Goal: Information Seeking & Learning: Learn about a topic

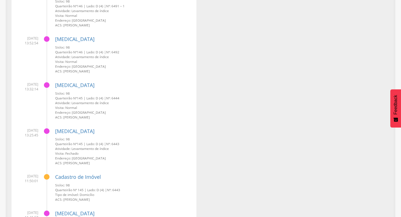
scroll to position [225, 0]
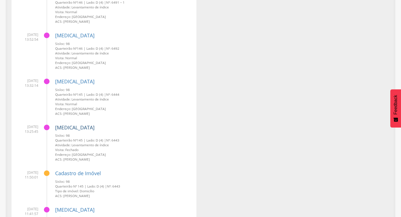
click at [67, 127] on link "[MEDICAL_DATA]" at bounding box center [74, 127] width 39 height 7
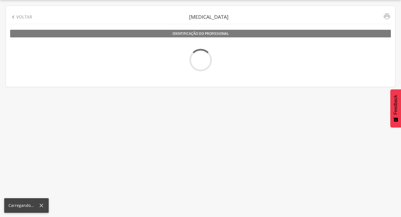
scroll to position [17, 0]
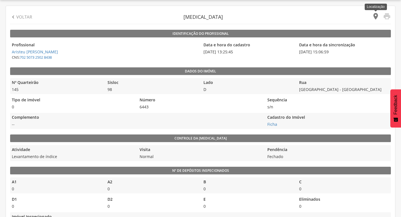
click at [373, 13] on icon "" at bounding box center [375, 16] width 8 height 8
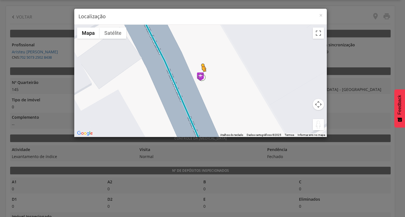
drag, startPoint x: 314, startPoint y: 127, endPoint x: 199, endPoint y: 77, distance: 125.2
click at [199, 77] on div "Pressione as teclas Alt + Enter para ativar o recurso de arrastar com o teclado…" at bounding box center [200, 81] width 252 height 112
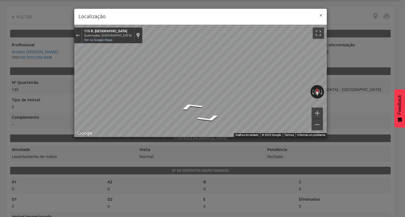
click at [320, 14] on span "×" at bounding box center [320, 15] width 3 height 8
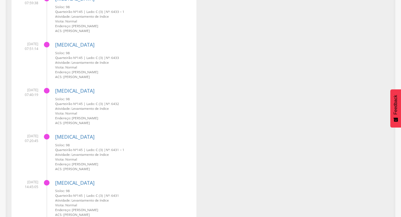
scroll to position [1293, 0]
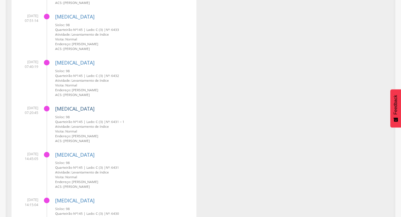
click at [65, 110] on link "[MEDICAL_DATA]" at bounding box center [74, 108] width 39 height 7
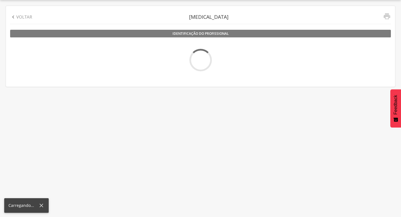
scroll to position [17, 0]
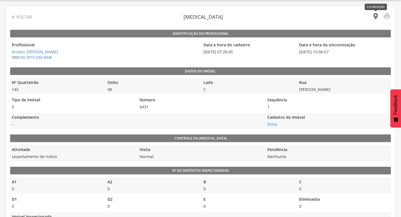
click at [375, 17] on icon "" at bounding box center [375, 16] width 8 height 8
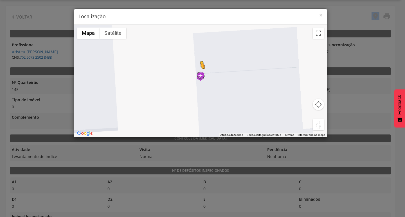
drag, startPoint x: 316, startPoint y: 125, endPoint x: 198, endPoint y: 75, distance: 128.2
click at [198, 75] on div "Pressione as teclas Alt + Enter para ativar o recurso de arrastar com o teclado…" at bounding box center [200, 81] width 252 height 112
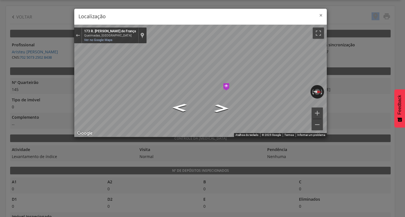
click at [321, 13] on span "×" at bounding box center [320, 15] width 3 height 8
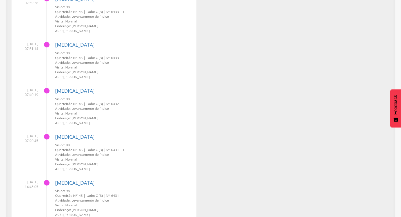
scroll to position [1321, 0]
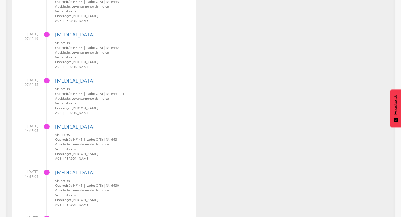
click at [68, 30] on div "Dengue Sisloc: 98 Quarteirão Nº 145 | Lado: C (3) | Nº: 6432 Atividade: Levanta…" at bounding box center [123, 48] width 137 height 42
click at [66, 33] on link "[MEDICAL_DATA]" at bounding box center [74, 34] width 39 height 7
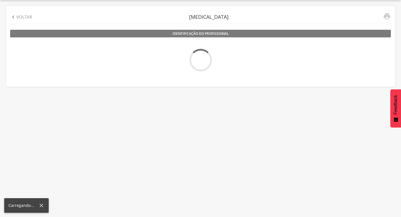
scroll to position [17, 0]
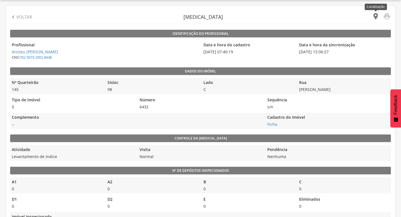
click at [376, 16] on icon "" at bounding box center [375, 16] width 8 height 8
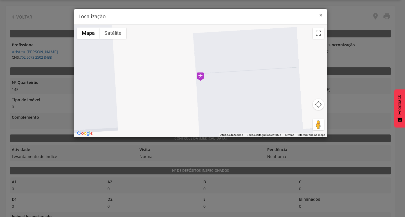
click at [321, 15] on span "×" at bounding box center [320, 15] width 3 height 8
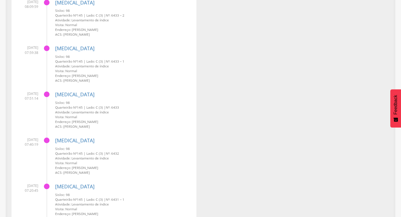
scroll to position [1209, 0]
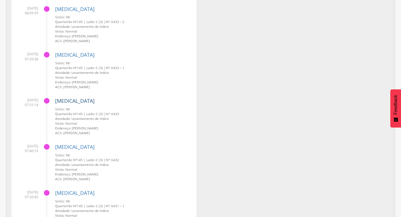
click at [67, 102] on link "[MEDICAL_DATA]" at bounding box center [74, 101] width 39 height 7
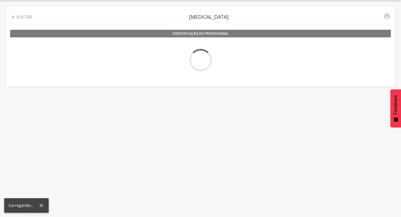
scroll to position [17, 0]
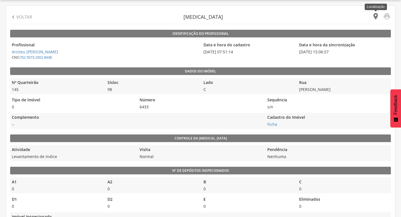
click at [374, 15] on icon "" at bounding box center [375, 16] width 8 height 8
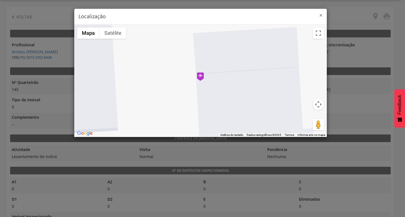
click at [319, 14] on span "×" at bounding box center [320, 15] width 3 height 8
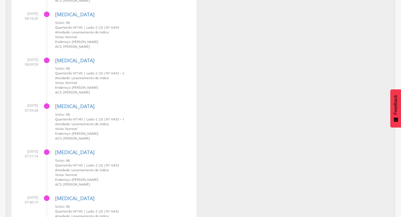
scroll to position [1155, 0]
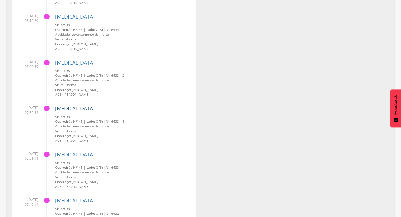
click at [69, 109] on link "[MEDICAL_DATA]" at bounding box center [74, 108] width 39 height 7
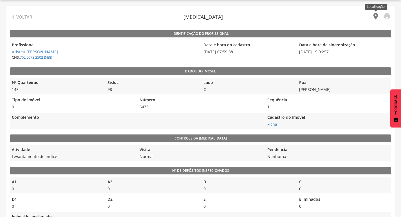
click at [376, 15] on icon "" at bounding box center [375, 16] width 8 height 8
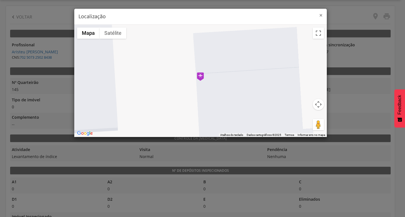
click at [320, 14] on span "×" at bounding box center [320, 15] width 3 height 8
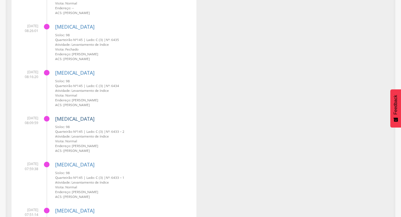
click at [69, 118] on link "[MEDICAL_DATA]" at bounding box center [74, 119] width 39 height 7
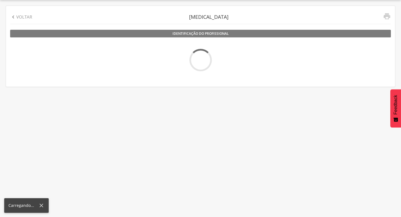
scroll to position [17, 0]
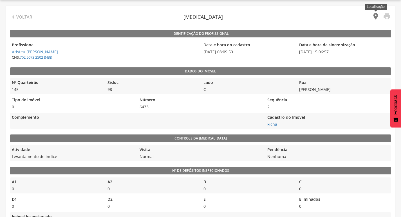
click at [374, 16] on icon "" at bounding box center [375, 16] width 8 height 8
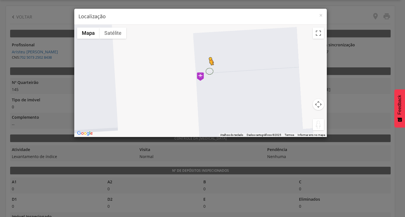
drag, startPoint x: 312, startPoint y: 122, endPoint x: 209, endPoint y: 71, distance: 115.4
click at [209, 71] on div "Pressione as teclas Alt + Enter para ativar o recurso de arrastar com o teclado…" at bounding box center [200, 81] width 252 height 112
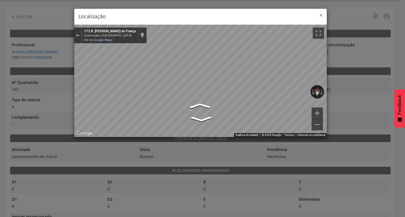
click at [320, 14] on span "×" at bounding box center [320, 15] width 3 height 8
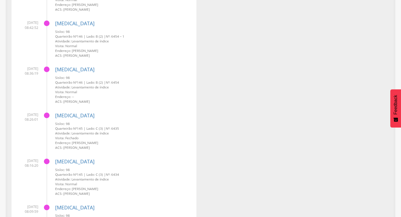
scroll to position [1071, 0]
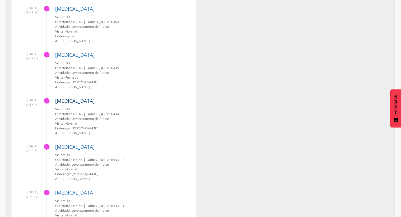
click at [69, 99] on link "[MEDICAL_DATA]" at bounding box center [74, 101] width 39 height 7
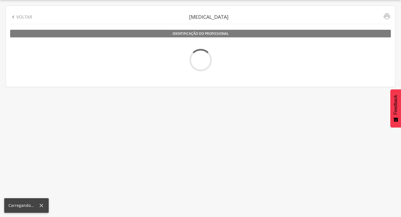
scroll to position [17, 0]
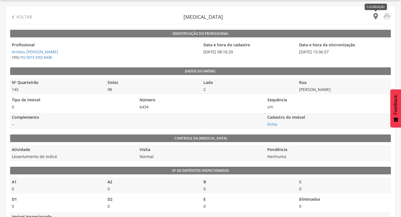
click at [373, 16] on icon "" at bounding box center [375, 16] width 8 height 8
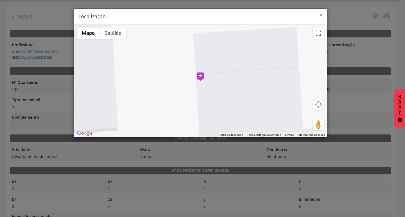
click at [322, 15] on span "×" at bounding box center [320, 15] width 3 height 8
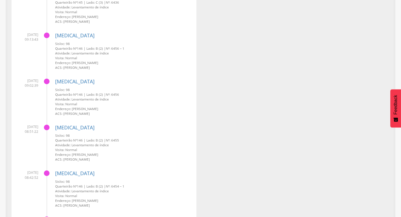
scroll to position [860, 0]
click at [62, 79] on link "[MEDICAL_DATA]" at bounding box center [74, 81] width 39 height 7
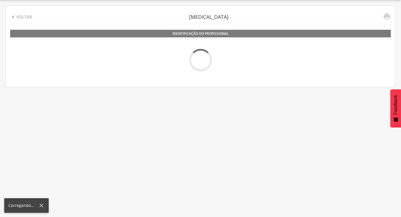
scroll to position [17, 0]
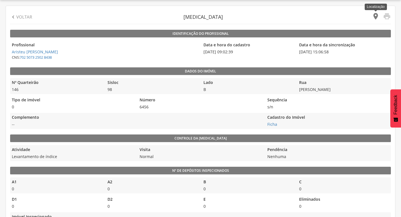
click at [376, 15] on icon "" at bounding box center [375, 16] width 8 height 8
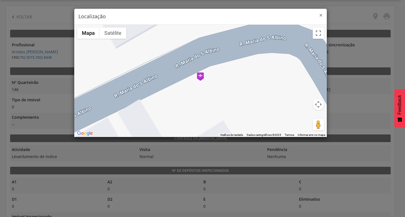
click at [321, 15] on span "×" at bounding box center [320, 15] width 3 height 8
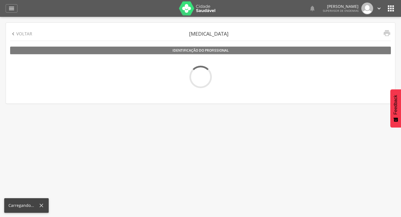
scroll to position [17, 0]
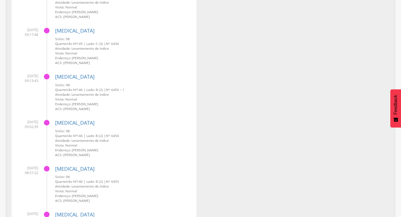
scroll to position [832, 0]
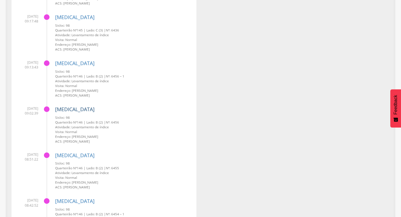
click at [59, 109] on link "[MEDICAL_DATA]" at bounding box center [74, 109] width 39 height 7
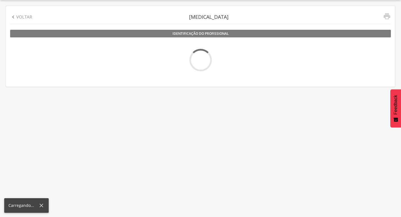
scroll to position [17, 0]
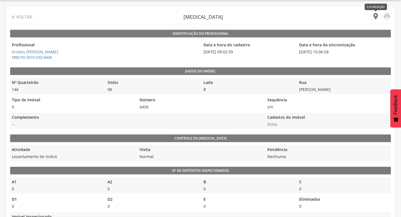
click at [374, 16] on icon "" at bounding box center [375, 16] width 8 height 8
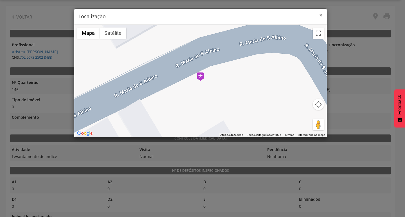
click at [321, 14] on span "×" at bounding box center [320, 15] width 3 height 8
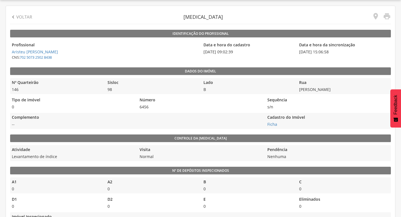
click at [17, 14] on p "Voltar" at bounding box center [24, 17] width 16 height 6
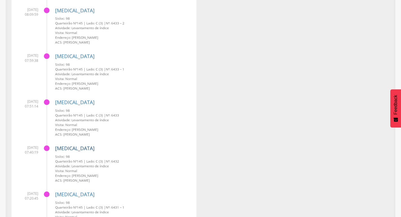
scroll to position [1198, 0]
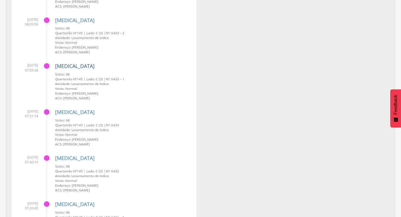
click at [69, 66] on link "[MEDICAL_DATA]" at bounding box center [74, 66] width 39 height 7
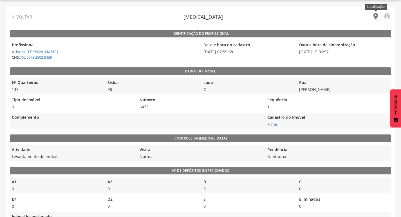
click at [376, 15] on icon "" at bounding box center [375, 16] width 8 height 8
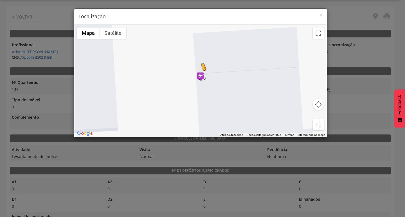
drag, startPoint x: 319, startPoint y: 123, endPoint x: 201, endPoint y: 77, distance: 126.1
click at [201, 77] on div "Pressione as teclas Alt + Enter para ativar o recurso de arrastar com o teclado…" at bounding box center [200, 81] width 252 height 112
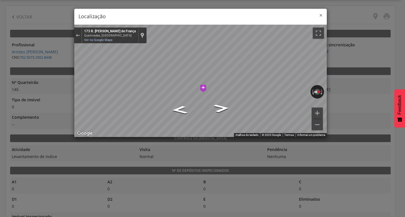
click at [319, 14] on span "×" at bounding box center [320, 15] width 3 height 8
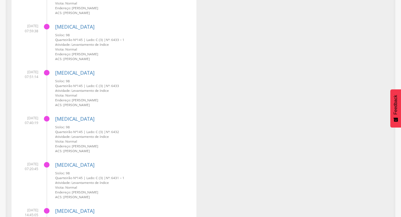
scroll to position [1209, 0]
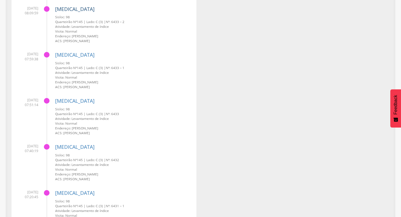
click at [58, 10] on link "[MEDICAL_DATA]" at bounding box center [74, 9] width 39 height 7
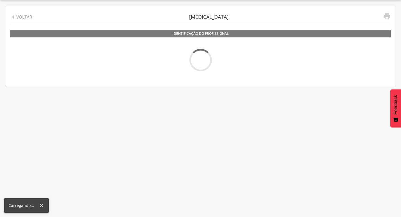
scroll to position [17, 0]
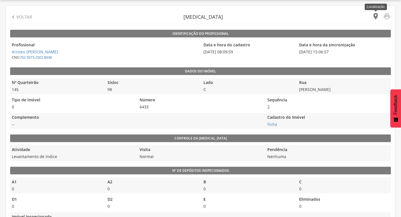
click at [376, 14] on icon "" at bounding box center [375, 16] width 8 height 8
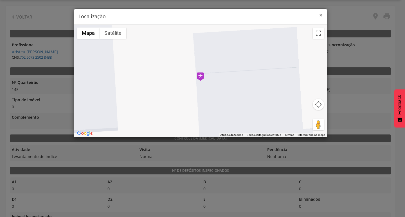
click at [321, 14] on span "×" at bounding box center [320, 15] width 3 height 8
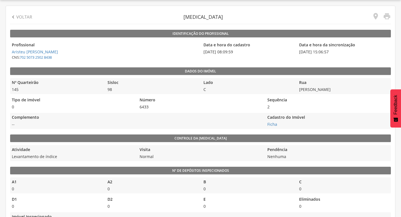
click at [28, 15] on p "Voltar" at bounding box center [24, 17] width 16 height 6
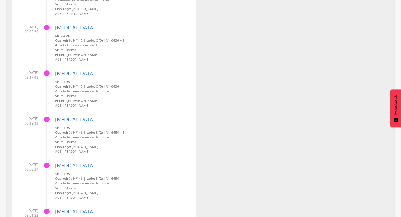
scroll to position [832, 0]
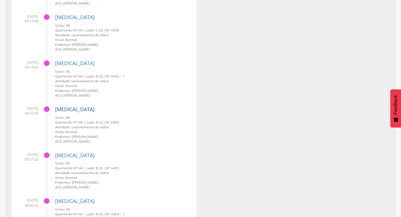
click at [58, 109] on link "[MEDICAL_DATA]" at bounding box center [74, 109] width 39 height 7
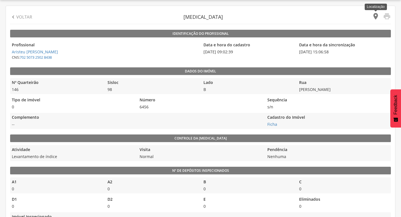
click at [371, 15] on icon "" at bounding box center [375, 16] width 8 height 8
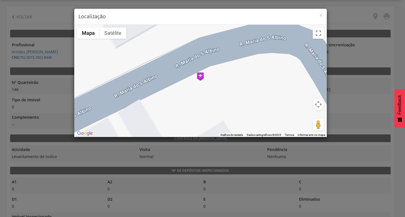
drag, startPoint x: 312, startPoint y: 124, endPoint x: 209, endPoint y: 85, distance: 110.0
click at [209, 85] on div "Para iniciar o trajeto, pressione as teclas de seta. Mapa Relevo Satélite Marca…" at bounding box center [200, 81] width 252 height 112
drag, startPoint x: 315, startPoint y: 123, endPoint x: 208, endPoint y: 74, distance: 118.0
click at [209, 75] on div "Pressione as teclas Alt + Enter para ativar o recurso de arrastar com o teclado…" at bounding box center [200, 81] width 252 height 112
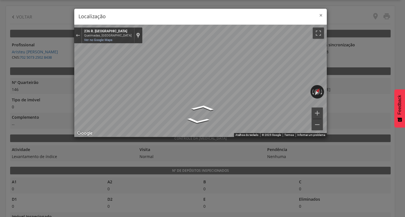
click at [321, 15] on span "×" at bounding box center [320, 15] width 3 height 8
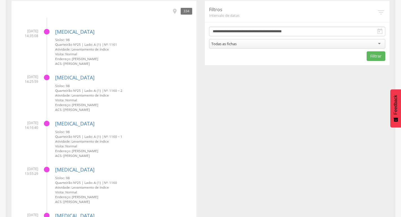
scroll to position [169, 0]
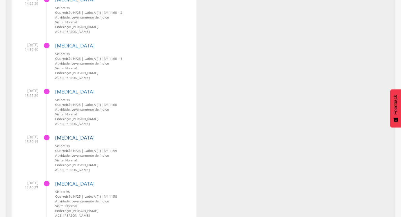
click at [62, 136] on link "[MEDICAL_DATA]" at bounding box center [74, 137] width 39 height 7
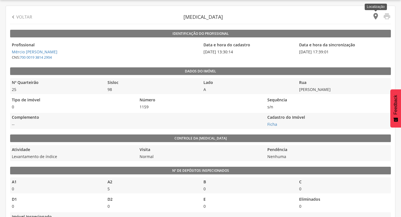
click at [373, 18] on icon "" at bounding box center [375, 16] width 8 height 8
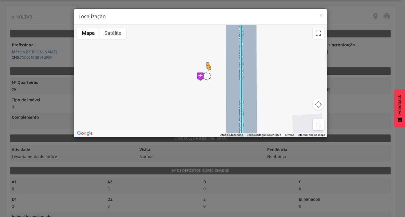
drag, startPoint x: 316, startPoint y: 128, endPoint x: 201, endPoint y: 76, distance: 126.3
click at [201, 76] on div "Pressione as teclas Alt + Enter para ativar o recurso de arrastar com o teclado…" at bounding box center [200, 81] width 252 height 112
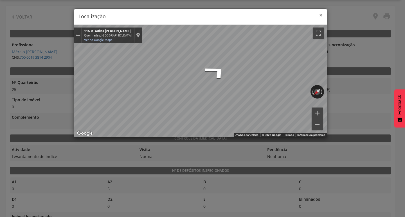
click at [321, 15] on span "×" at bounding box center [320, 15] width 3 height 8
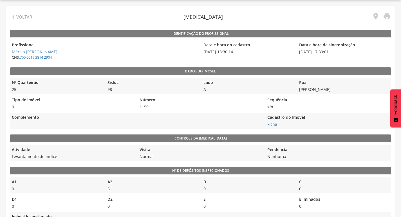
drag, startPoint x: 21, startPoint y: 16, endPoint x: 38, endPoint y: 58, distance: 45.9
click at [21, 16] on p "Voltar" at bounding box center [24, 17] width 16 height 6
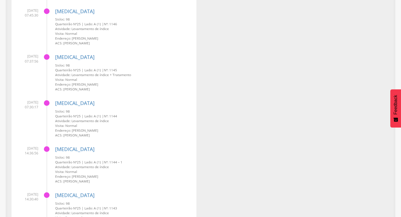
scroll to position [1209, 0]
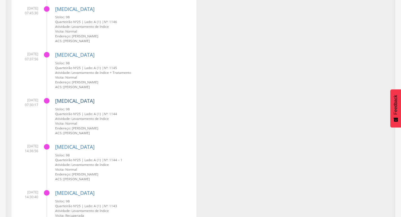
click at [62, 100] on link "[MEDICAL_DATA]" at bounding box center [74, 101] width 39 height 7
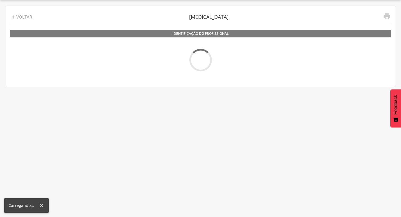
scroll to position [17, 0]
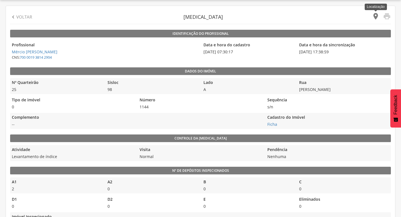
click at [373, 14] on icon "" at bounding box center [375, 16] width 8 height 8
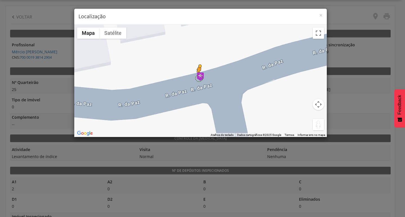
drag, startPoint x: 317, startPoint y: 125, endPoint x: 199, endPoint y: 78, distance: 126.7
click at [199, 78] on div "Pressione as teclas Alt + Enter para ativar o recurso de arrastar com o teclado…" at bounding box center [200, 81] width 252 height 112
drag, startPoint x: 317, startPoint y: 125, endPoint x: 205, endPoint y: 75, distance: 122.5
click at [205, 75] on div "Pressione as teclas Alt + Enter para ativar o recurso de arrastar com o teclado…" at bounding box center [200, 81] width 252 height 112
drag, startPoint x: 321, startPoint y: 14, endPoint x: 213, endPoint y: 40, distance: 110.8
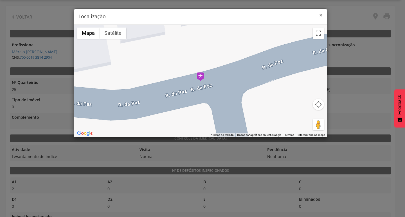
click at [320, 14] on span "×" at bounding box center [320, 15] width 3 height 8
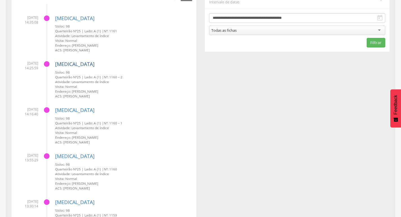
scroll to position [141, 0]
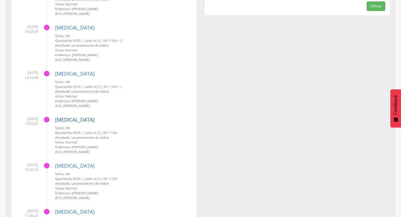
click at [63, 119] on link "[MEDICAL_DATA]" at bounding box center [74, 119] width 39 height 7
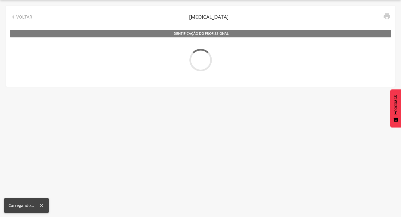
scroll to position [17, 0]
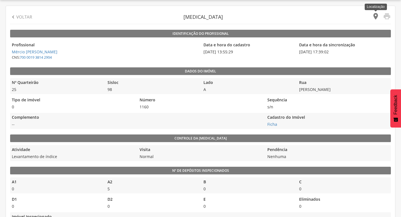
click at [376, 15] on icon "" at bounding box center [375, 16] width 8 height 8
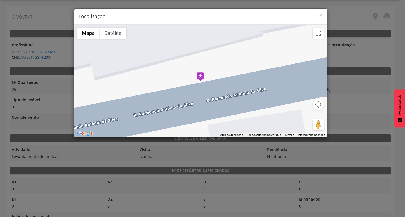
drag, startPoint x: 305, startPoint y: 122, endPoint x: 247, endPoint y: 87, distance: 67.8
click at [242, 86] on div "Para iniciar o trajeto, pressione as teclas de seta. Mapa Relevo Satélite Marca…" at bounding box center [200, 81] width 252 height 112
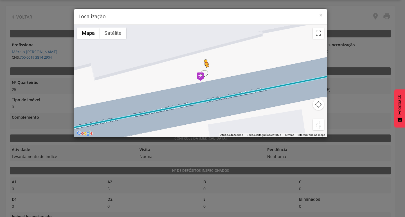
drag, startPoint x: 317, startPoint y: 123, endPoint x: 204, endPoint y: 73, distance: 123.8
click at [204, 73] on div "Pressione as teclas Alt + Enter para ativar o recurso de arrastar com o teclado…" at bounding box center [200, 81] width 252 height 112
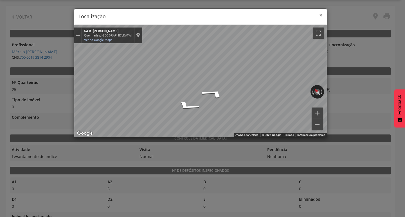
click at [321, 14] on span "×" at bounding box center [320, 15] width 3 height 8
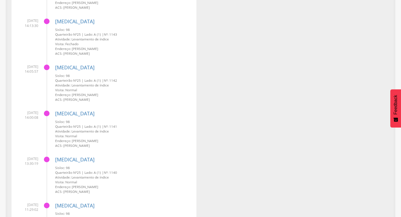
scroll to position [1479, 0]
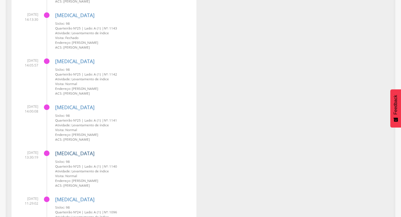
click at [63, 153] on link "[MEDICAL_DATA]" at bounding box center [74, 153] width 39 height 7
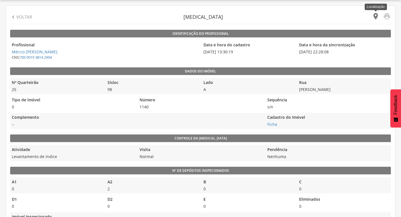
click at [376, 17] on icon "" at bounding box center [375, 16] width 8 height 8
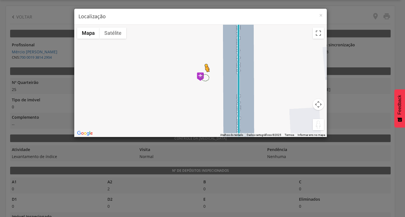
drag, startPoint x: 320, startPoint y: 123, endPoint x: 200, endPoint y: 76, distance: 128.3
click at [200, 76] on div "Pressione as teclas Alt + Enter para ativar o recurso de arrastar com o teclado…" at bounding box center [200, 81] width 252 height 112
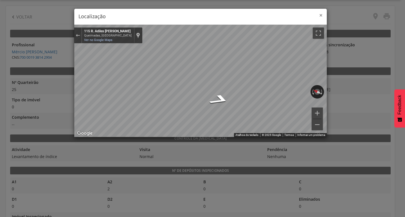
click at [320, 15] on span "×" at bounding box center [320, 15] width 3 height 8
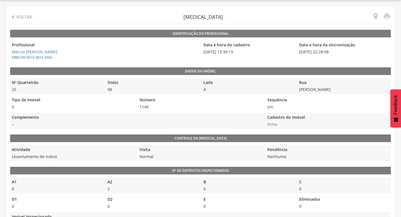
click at [27, 15] on p "Voltar" at bounding box center [24, 17] width 16 height 6
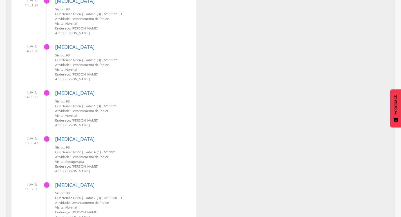
scroll to position [2885, 0]
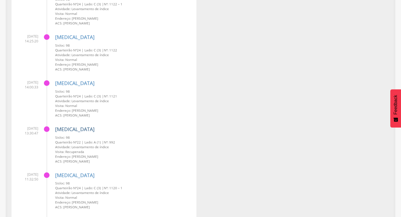
click at [63, 128] on link "[MEDICAL_DATA]" at bounding box center [74, 129] width 39 height 7
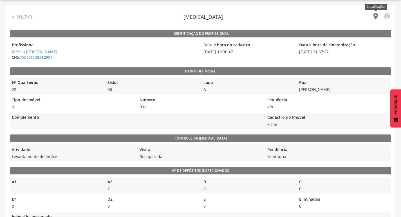
click at [373, 16] on icon "" at bounding box center [375, 16] width 8 height 8
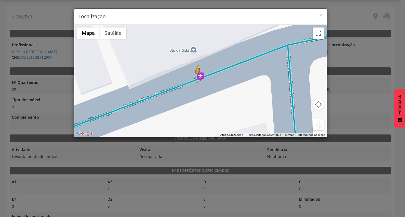
drag, startPoint x: 321, startPoint y: 123, endPoint x: 197, endPoint y: 79, distance: 131.3
click at [197, 79] on div "Pressione as teclas Alt + Enter para ativar o recurso de arrastar com o teclado…" at bounding box center [200, 81] width 252 height 112
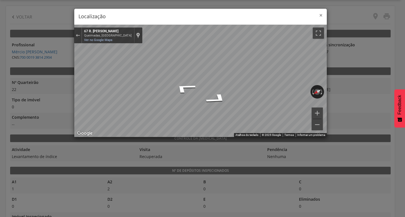
click at [320, 15] on span "×" at bounding box center [320, 15] width 3 height 8
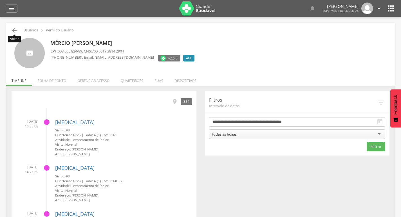
click at [14, 30] on icon "" at bounding box center [14, 30] width 7 height 7
